Goal: Task Accomplishment & Management: Manage account settings

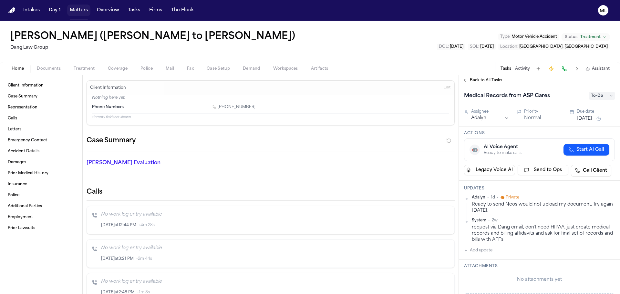
click at [81, 9] on button "Matters" at bounding box center [78, 11] width 23 height 12
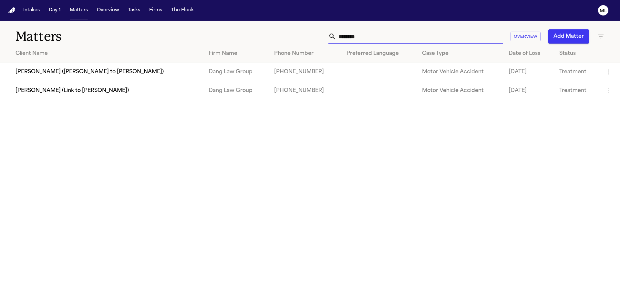
drag, startPoint x: 364, startPoint y: 32, endPoint x: 325, endPoint y: 35, distance: 38.6
click at [325, 35] on div "******** Overview Add Matter" at bounding box center [396, 36] width 418 height 14
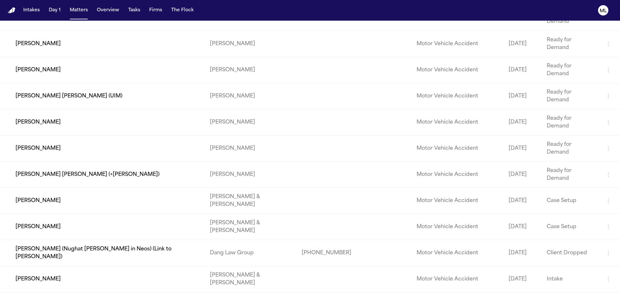
scroll to position [17870, 0]
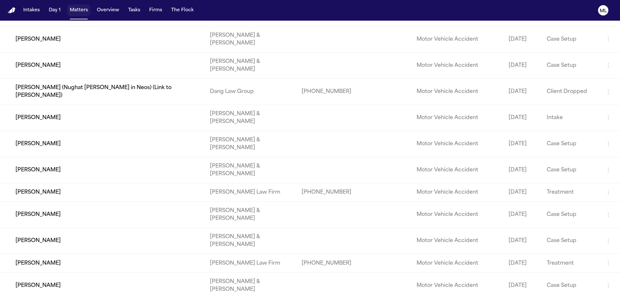
click at [83, 12] on button "Matters" at bounding box center [78, 11] width 23 height 12
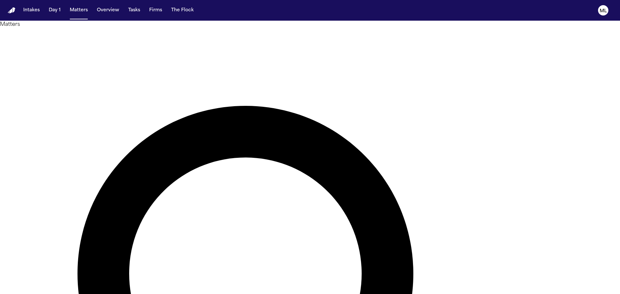
type input "*******"
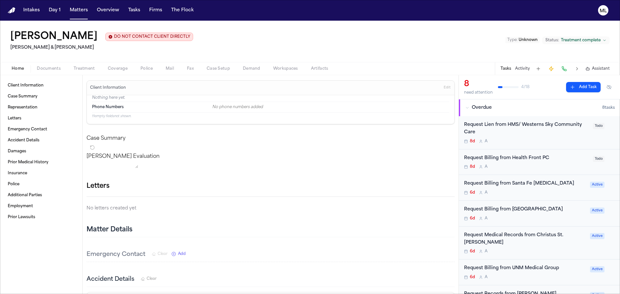
click at [525, 137] on div "Request Lien from HMS/ Westerns Sky Community Care 8d A" at bounding box center [526, 133] width 125 height 23
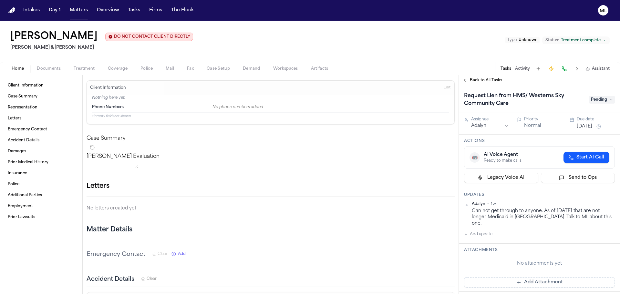
click at [481, 81] on span "Back to All Tasks" at bounding box center [486, 80] width 32 height 5
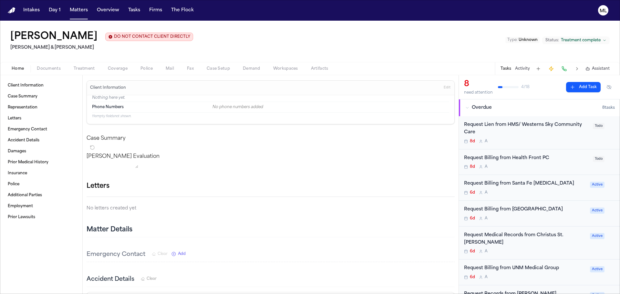
click at [531, 172] on div "Request Billing from Health Front PC 8d A Todo" at bounding box center [539, 163] width 161 height 26
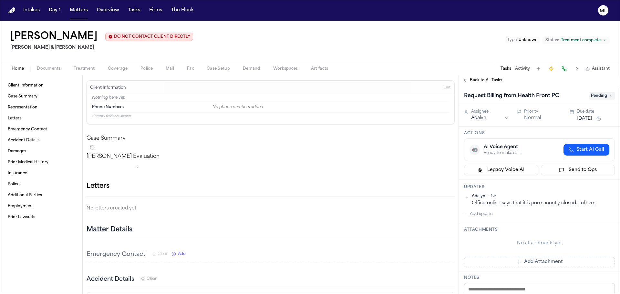
click at [487, 80] on span "Back to All Tasks" at bounding box center [486, 80] width 32 height 5
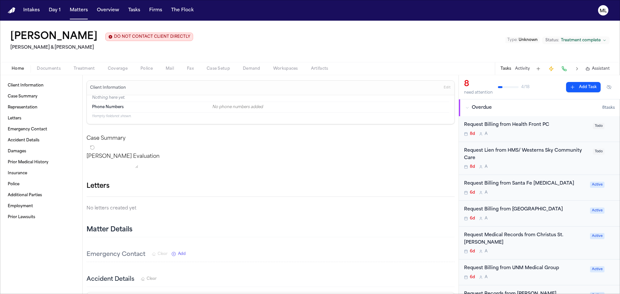
click at [527, 194] on div "6d A" at bounding box center [525, 192] width 122 height 5
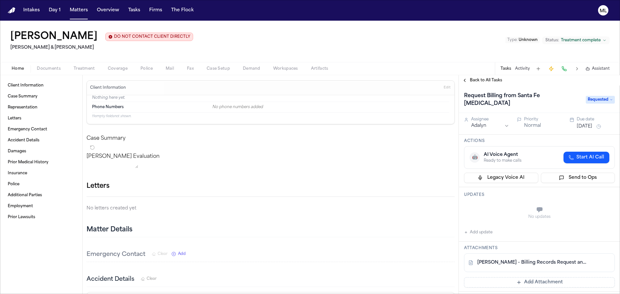
click at [480, 76] on div "Back to All Tasks" at bounding box center [539, 80] width 161 height 10
click at [479, 79] on span "Back to All Tasks" at bounding box center [486, 80] width 32 height 5
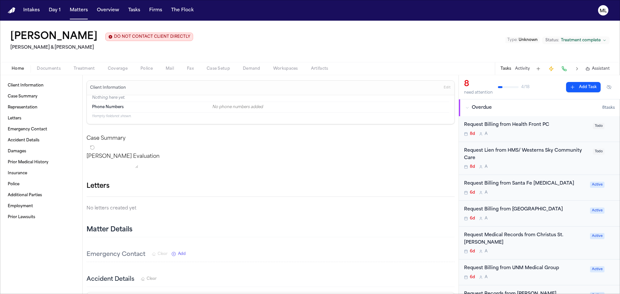
click at [533, 219] on div "6d A" at bounding box center [525, 218] width 122 height 5
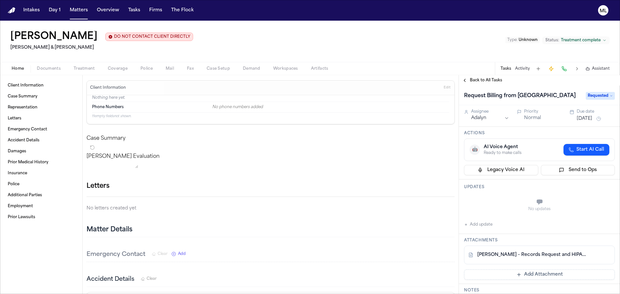
click at [477, 76] on div "Back to All Tasks" at bounding box center [539, 80] width 161 height 10
click at [490, 81] on span "Back to All Tasks" at bounding box center [486, 80] width 32 height 5
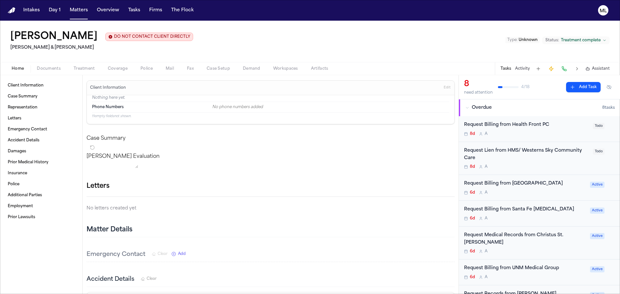
click at [545, 249] on div "6d A" at bounding box center [525, 251] width 122 height 5
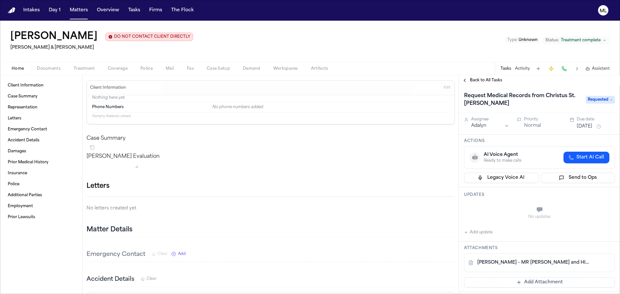
click at [488, 78] on div "Back to All Tasks" at bounding box center [539, 80] width 161 height 10
click at [485, 80] on span "Back to All Tasks" at bounding box center [486, 80] width 32 height 5
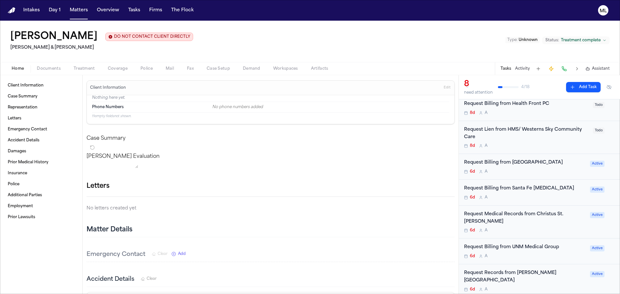
scroll to position [65, 0]
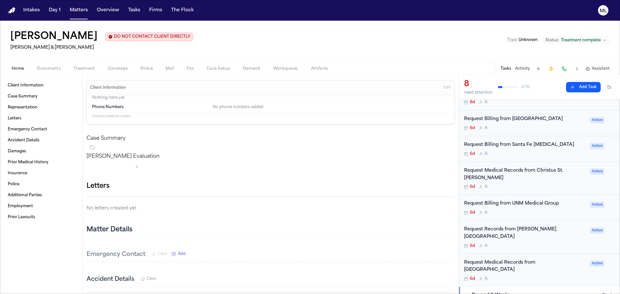
click at [526, 210] on div "6d A" at bounding box center [525, 212] width 122 height 5
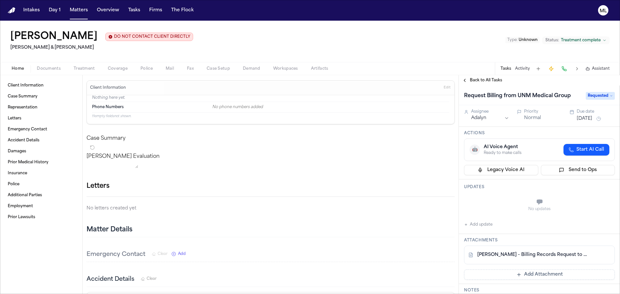
click at [481, 80] on span "Back to All Tasks" at bounding box center [486, 80] width 32 height 5
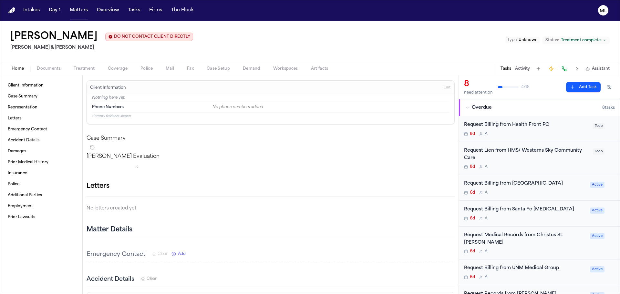
click at [517, 275] on div "6d A" at bounding box center [525, 277] width 122 height 5
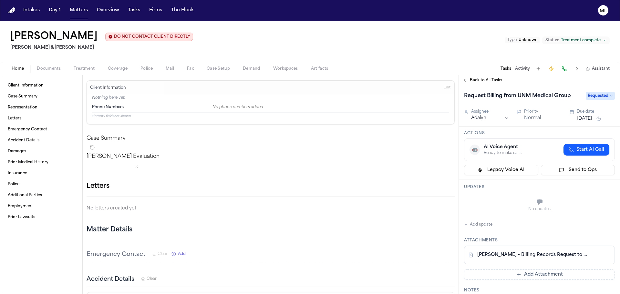
click at [481, 79] on span "Back to All Tasks" at bounding box center [486, 80] width 32 height 5
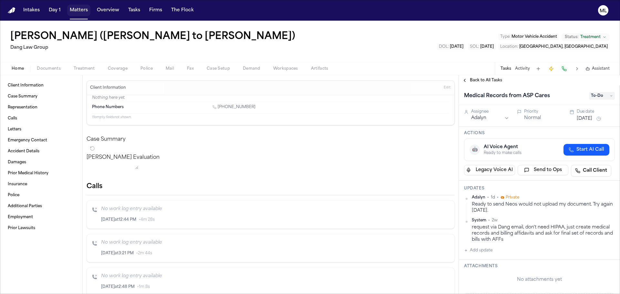
click at [81, 10] on button "Matters" at bounding box center [78, 11] width 23 height 12
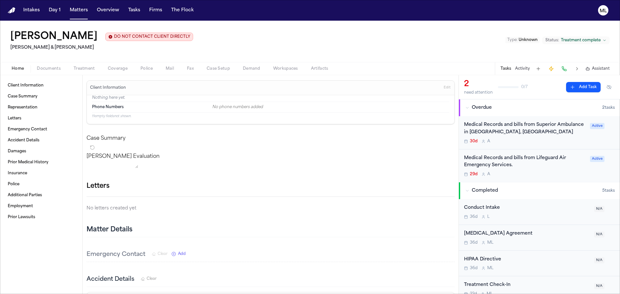
click at [539, 142] on div "30d A" at bounding box center [525, 141] width 122 height 5
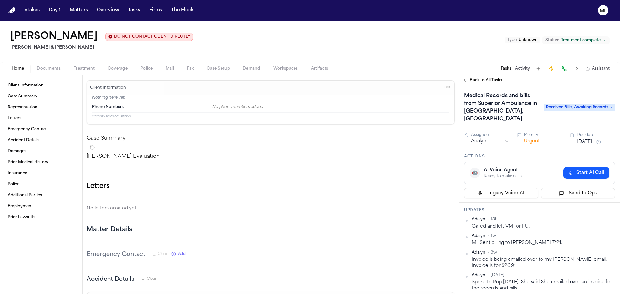
click at [476, 83] on div "Back to All Tasks" at bounding box center [539, 80] width 161 height 10
click at [478, 79] on span "Back to All Tasks" at bounding box center [486, 80] width 32 height 5
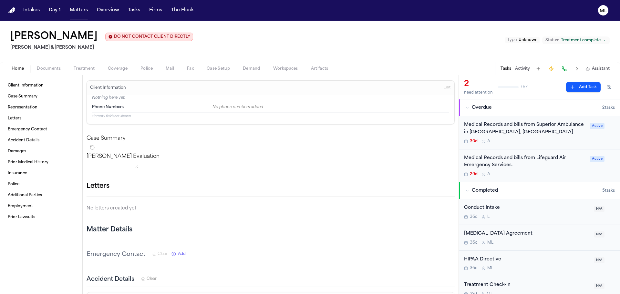
click at [558, 178] on div "Medical Records and bills from Lifeguard Air Emergency Services. 29d A Active" at bounding box center [539, 166] width 161 height 33
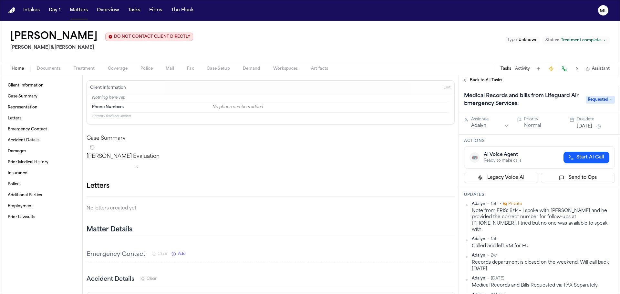
click at [472, 81] on span "Back to All Tasks" at bounding box center [486, 80] width 32 height 5
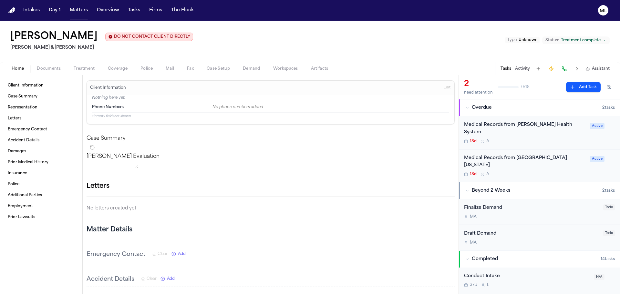
click at [519, 139] on div "13d A" at bounding box center [525, 141] width 122 height 5
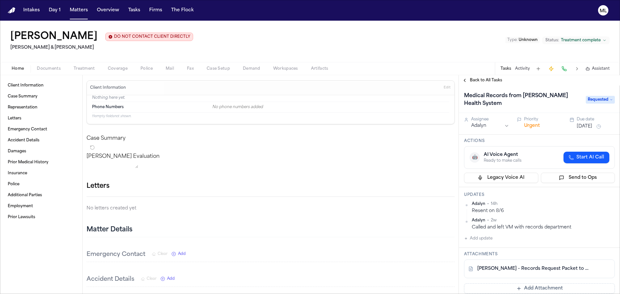
click at [472, 80] on span "Back to All Tasks" at bounding box center [486, 80] width 32 height 5
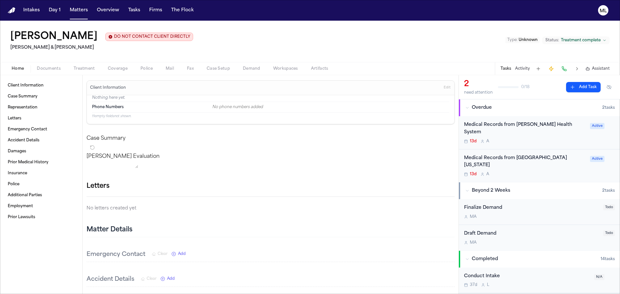
click at [557, 172] on div "13d A" at bounding box center [525, 174] width 122 height 5
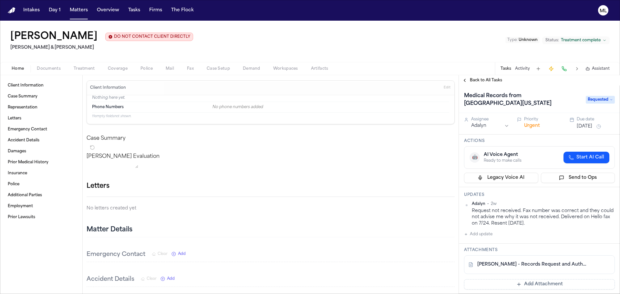
click at [489, 81] on span "Back to All Tasks" at bounding box center [486, 80] width 32 height 5
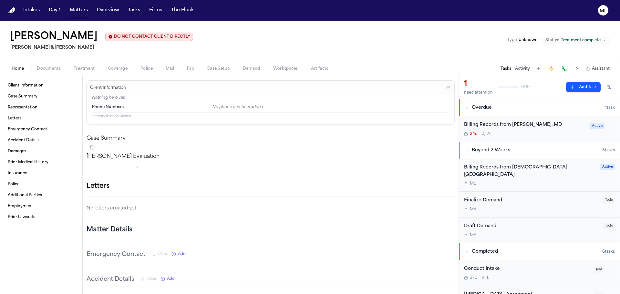
click at [534, 140] on div "Billing Records from Roland K. Sanchez, MD 24d A Active" at bounding box center [539, 129] width 161 height 26
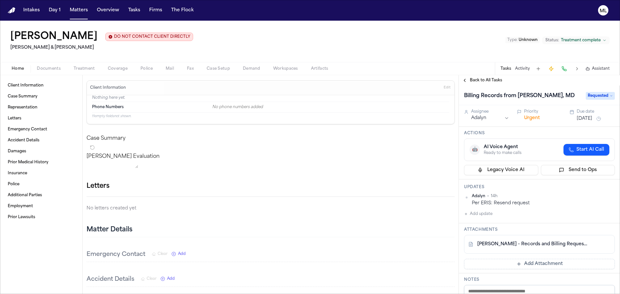
click at [463, 79] on button "Back to All Tasks" at bounding box center [482, 80] width 47 height 5
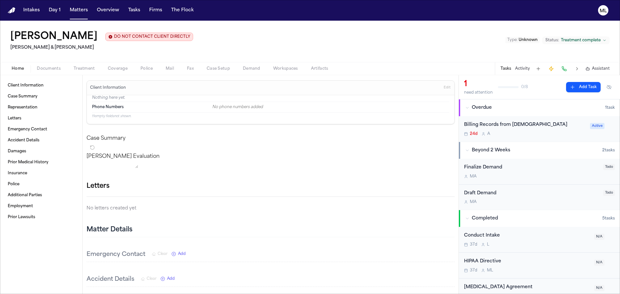
click at [534, 135] on div "24d A" at bounding box center [525, 134] width 122 height 5
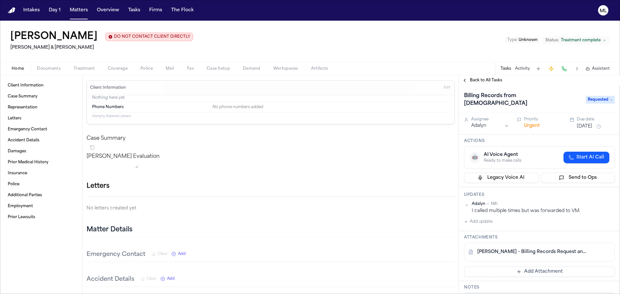
click at [482, 80] on span "Back to All Tasks" at bounding box center [486, 80] width 32 height 5
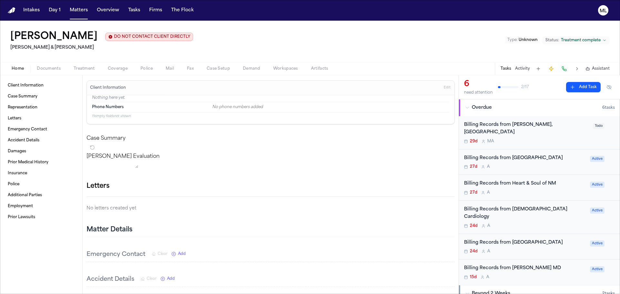
click at [539, 139] on div "29d M A" at bounding box center [526, 141] width 125 height 5
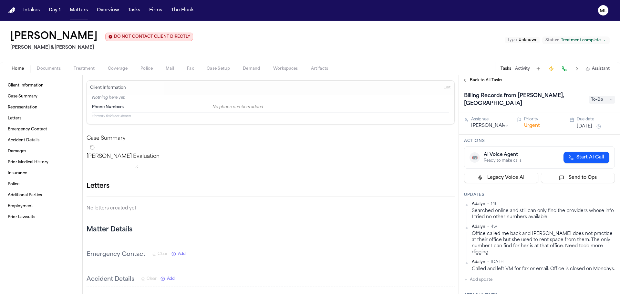
click at [473, 80] on span "Back to All Tasks" at bounding box center [486, 80] width 32 height 5
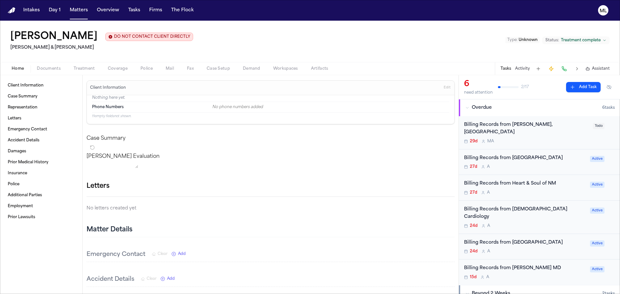
click at [512, 167] on div "Billing Records from Presbyterian Hospital 27d A Active" at bounding box center [539, 163] width 161 height 26
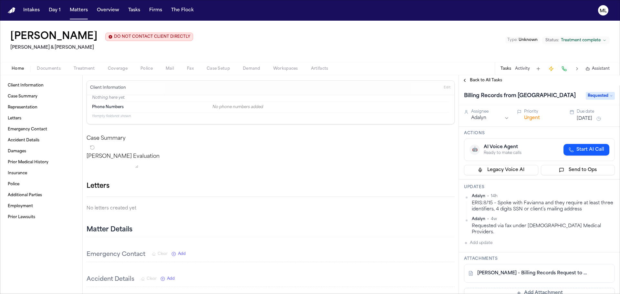
click at [478, 81] on span "Back to All Tasks" at bounding box center [486, 80] width 32 height 5
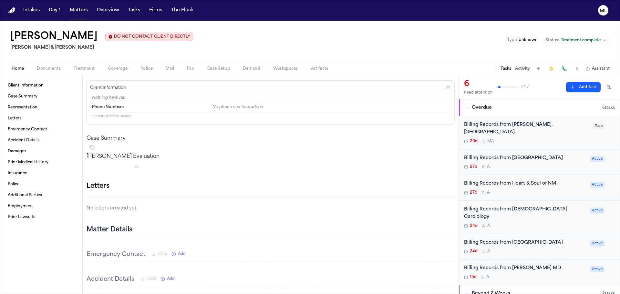
click at [515, 190] on div "Billing Records from Heart & Soul of NM 27d A Active" at bounding box center [539, 188] width 161 height 26
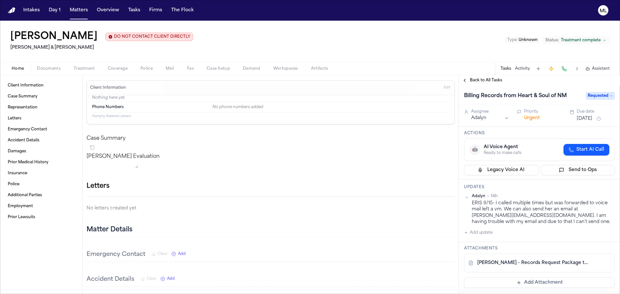
click at [472, 81] on span "Back to All Tasks" at bounding box center [486, 80] width 32 height 5
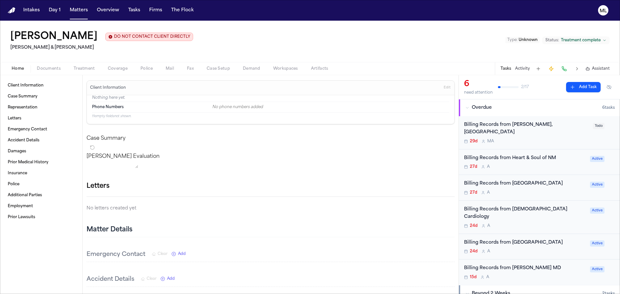
click at [542, 224] on div "24d A" at bounding box center [525, 226] width 122 height 5
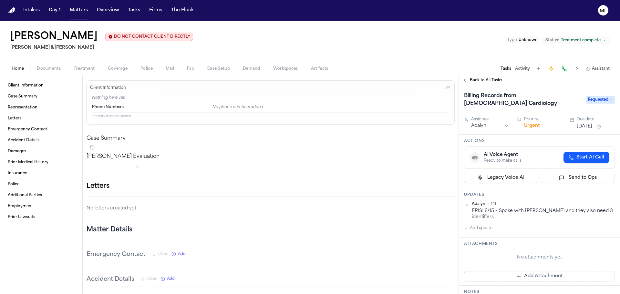
click at [473, 79] on span "Back to All Tasks" at bounding box center [486, 80] width 32 height 5
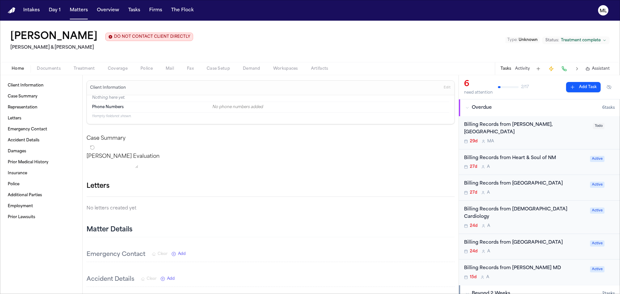
click at [511, 234] on div "Billing Records from Presbyterian Rust Medical Center 24d A Active" at bounding box center [539, 247] width 161 height 26
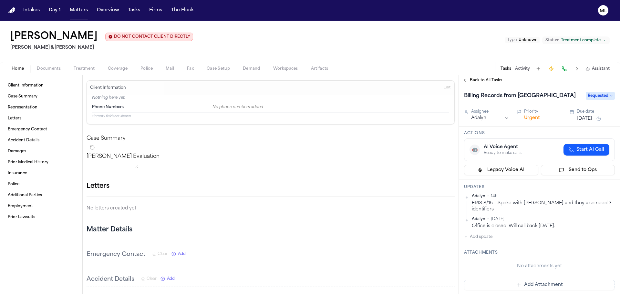
click at [477, 79] on span "Back to All Tasks" at bounding box center [486, 80] width 32 height 5
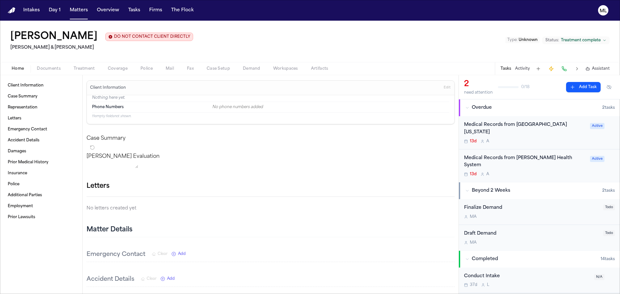
click at [539, 139] on div "13d A" at bounding box center [525, 141] width 122 height 5
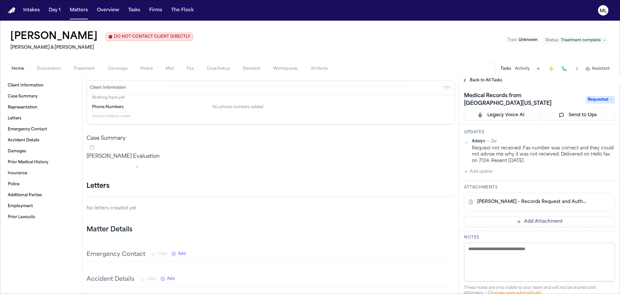
scroll to position [97, 0]
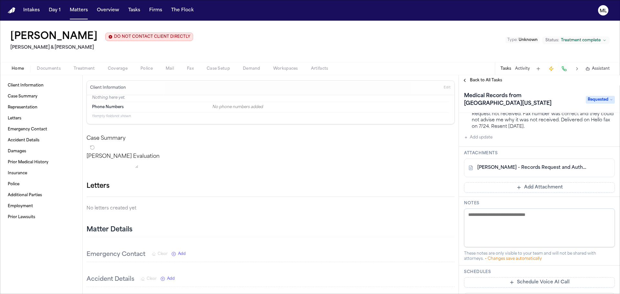
click at [525, 169] on link "E. Abarca - Records Request and Authorizations to UNM Hospital - 7.24.25" at bounding box center [533, 168] width 111 height 6
click at [83, 13] on button "Matters" at bounding box center [78, 11] width 23 height 12
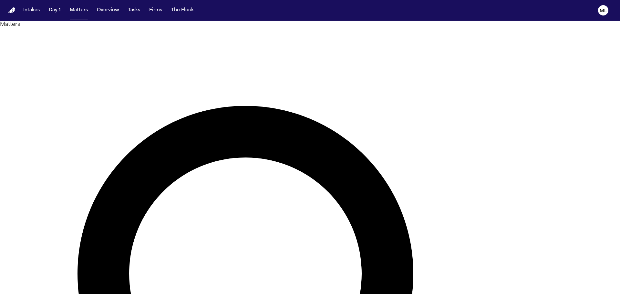
drag, startPoint x: 380, startPoint y: 36, endPoint x: 275, endPoint y: 30, distance: 105.8
type input "*****"
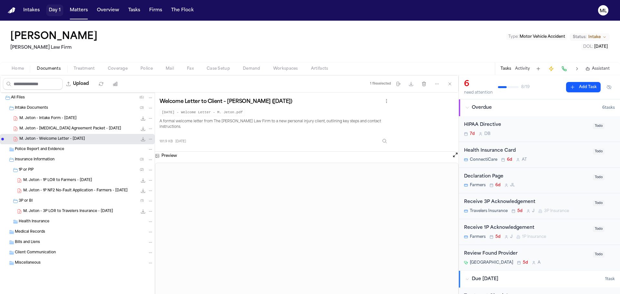
click at [77, 8] on button "Matters" at bounding box center [78, 11] width 23 height 12
